Goal: Complete application form

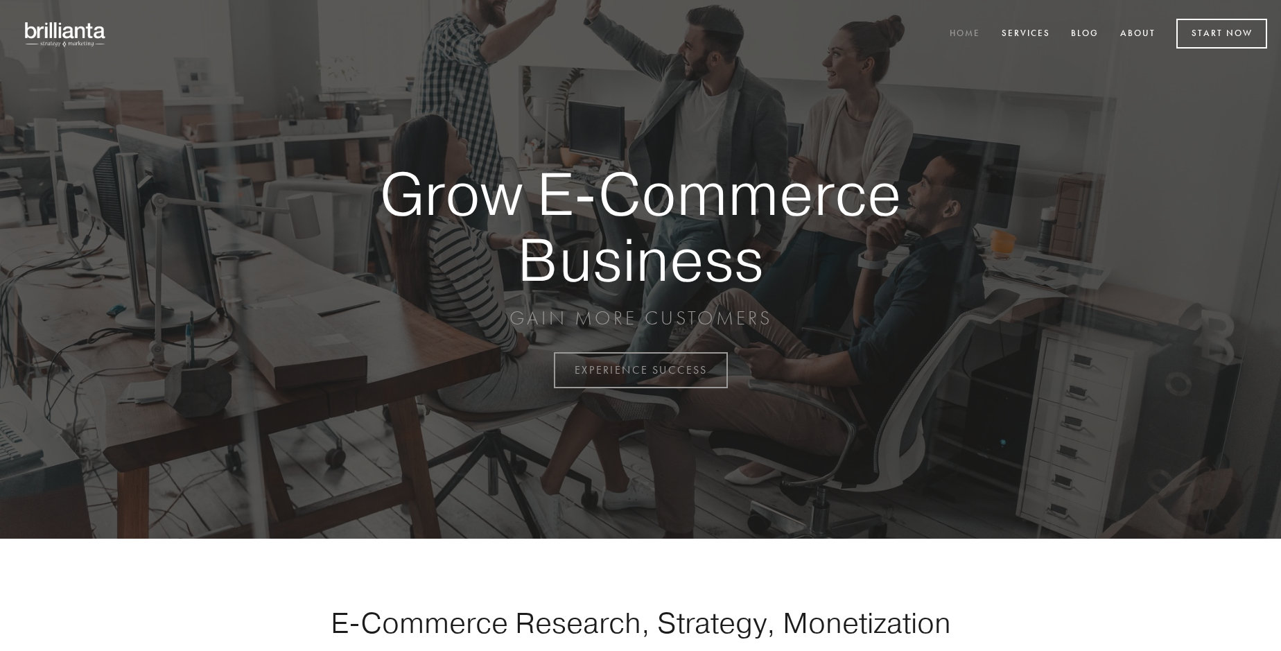
scroll to position [3633, 0]
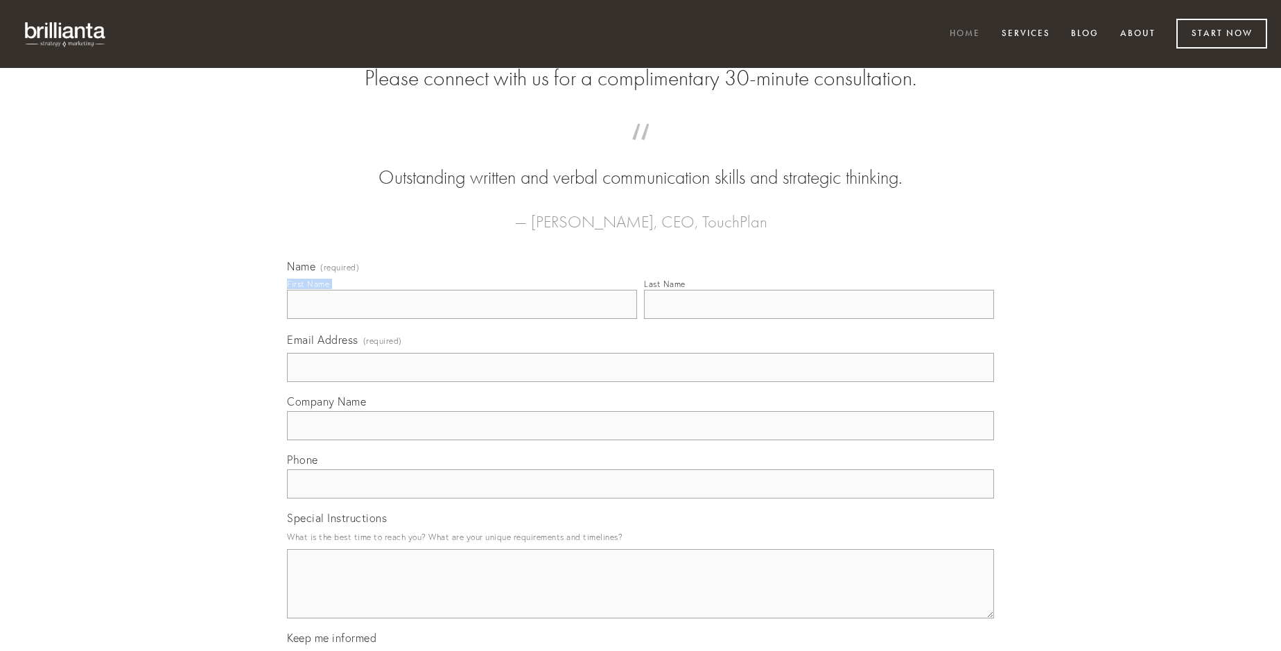
type input "[PERSON_NAME]"
click at [818, 319] on input "Last Name" at bounding box center [819, 304] width 350 height 29
type input "[PERSON_NAME]"
click at [640, 382] on input "Email Address (required)" at bounding box center [640, 367] width 707 height 29
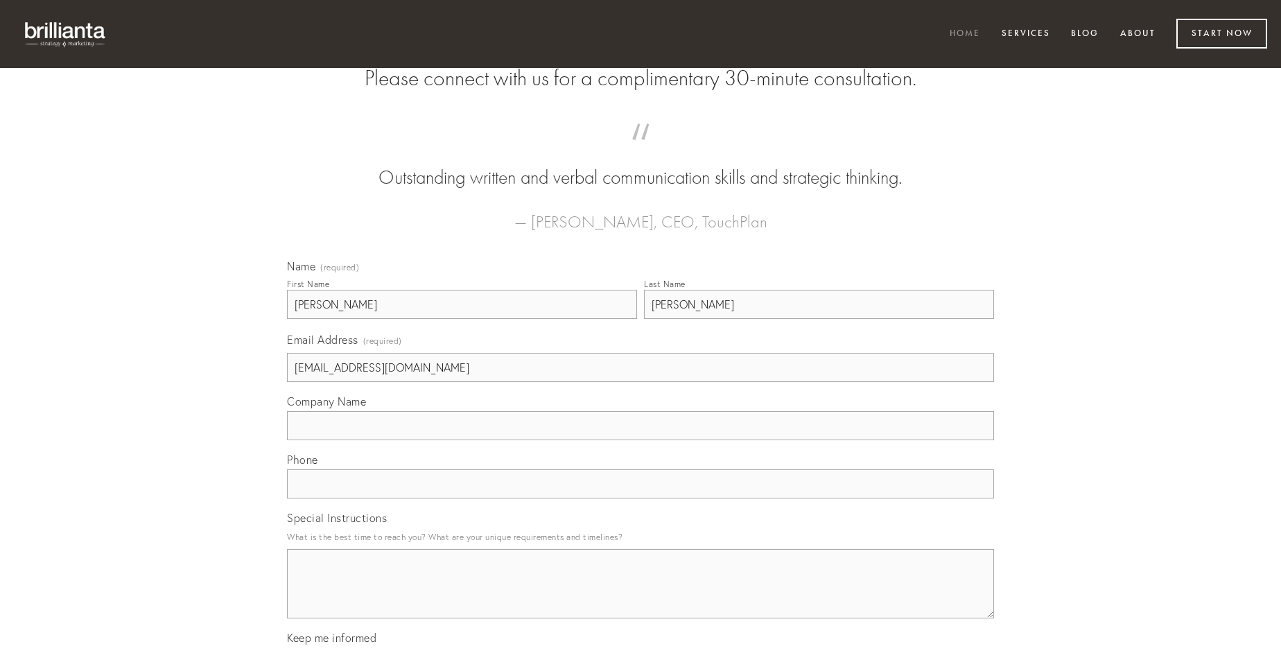
type input "[EMAIL_ADDRESS][DOMAIN_NAME]"
click at [640, 440] on input "Company Name" at bounding box center [640, 425] width 707 height 29
type input "curriculum"
click at [640, 498] on input "text" at bounding box center [640, 483] width 707 height 29
click at [640, 596] on textarea "Special Instructions" at bounding box center [640, 583] width 707 height 69
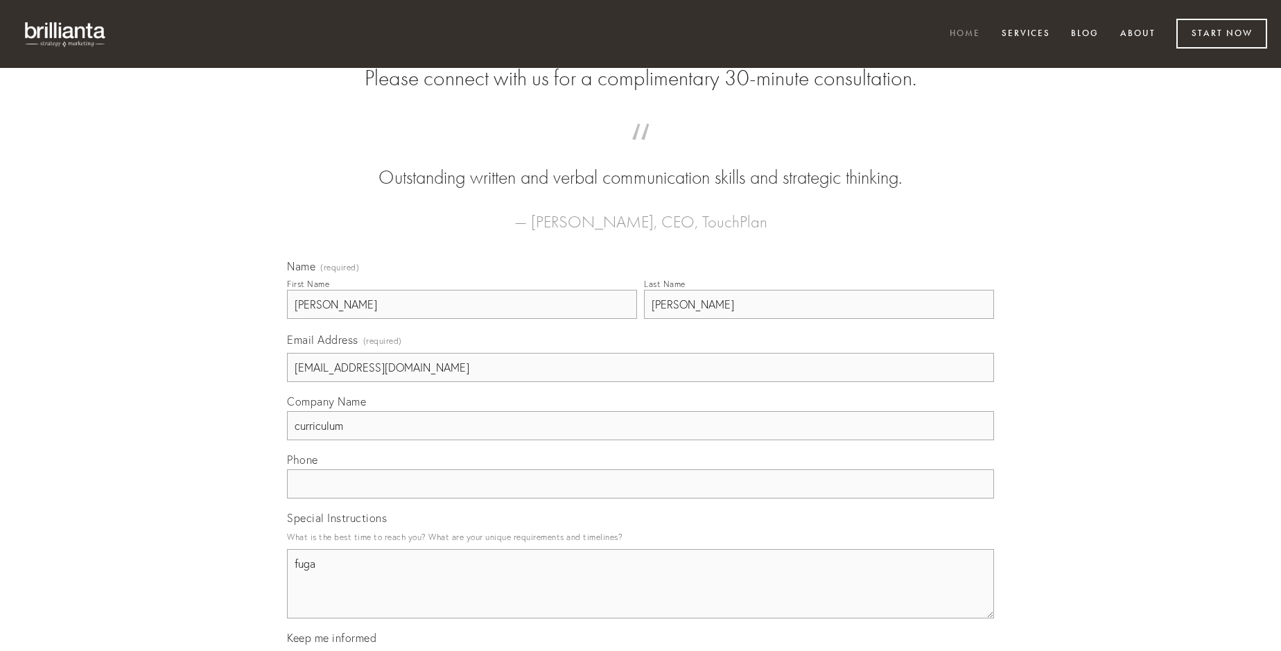
type textarea "fuga"
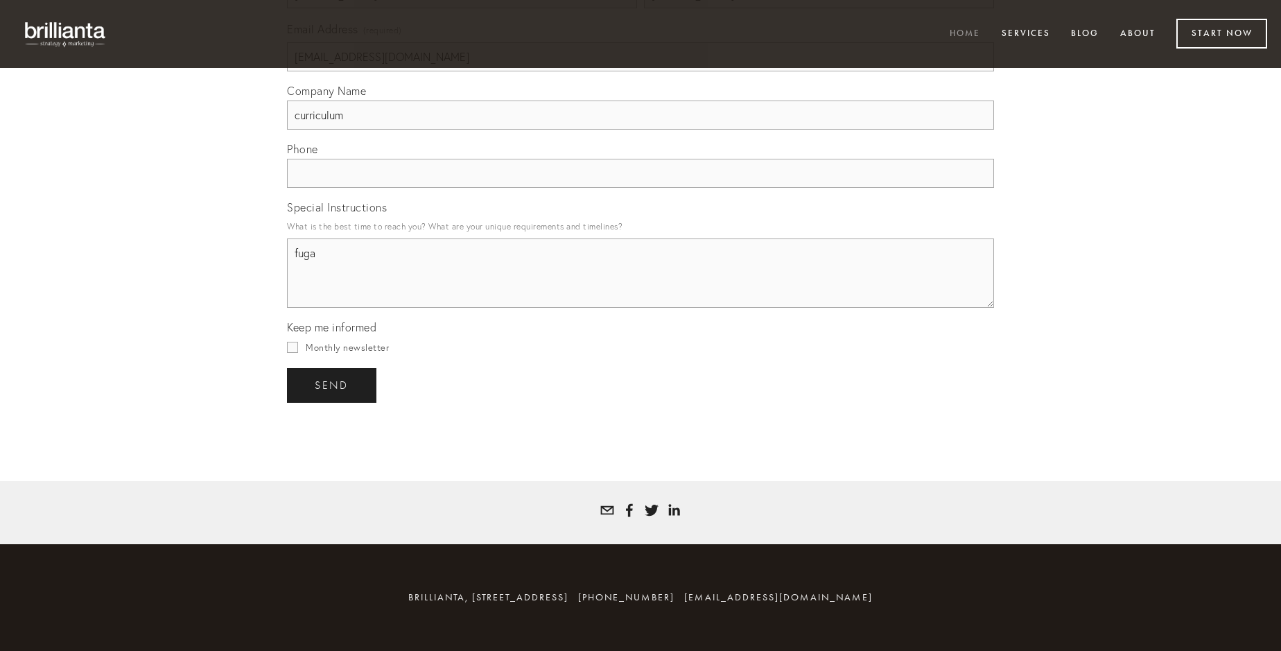
click at [333, 385] on span "send" at bounding box center [332, 385] width 34 height 12
